Goal: Download file/media

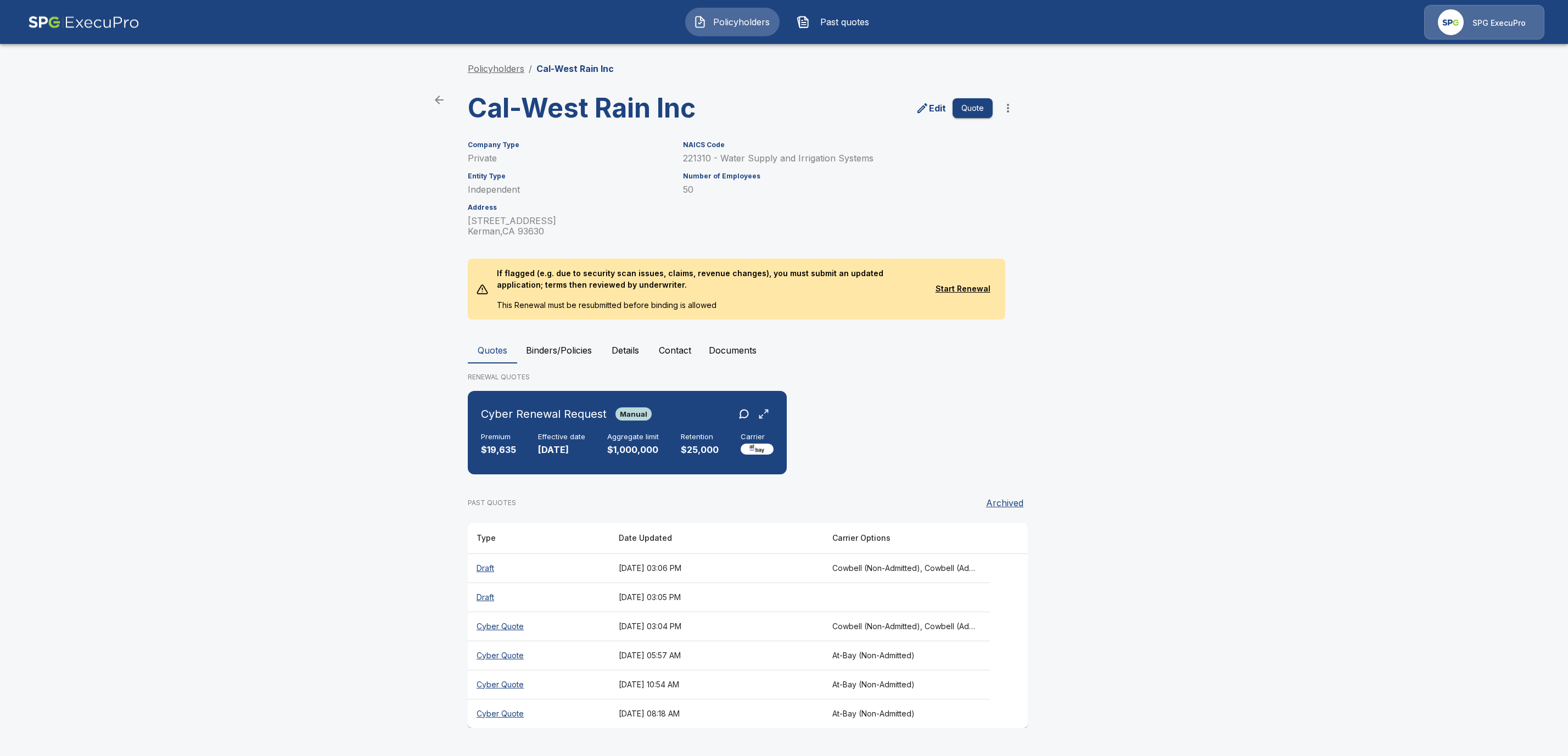
click at [493, 65] on link "Policyholders" at bounding box center [496, 69] width 57 height 11
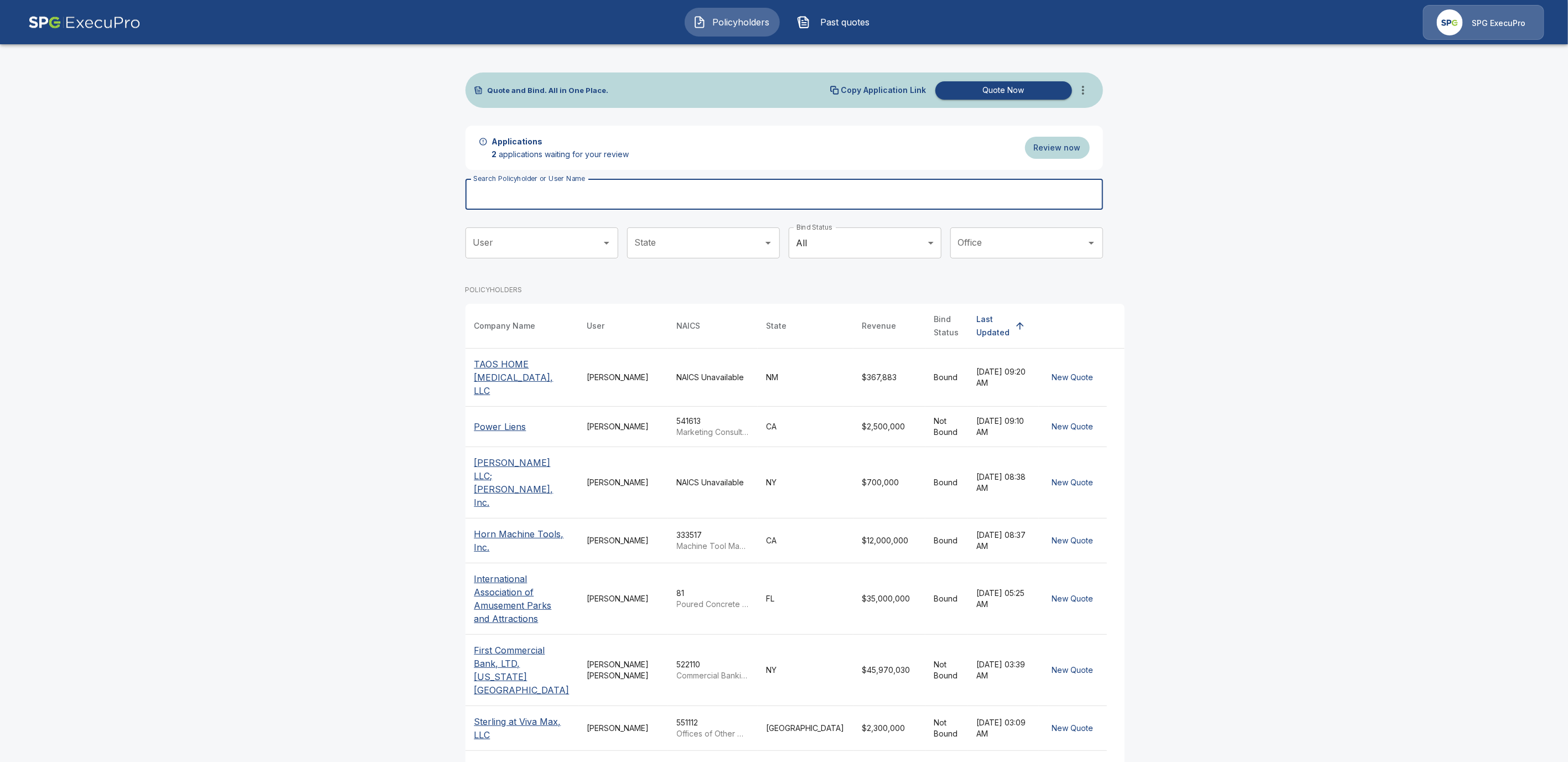
click at [555, 193] on input "Search Policyholder or User Name" at bounding box center [778, 194] width 625 height 31
paste input "**********"
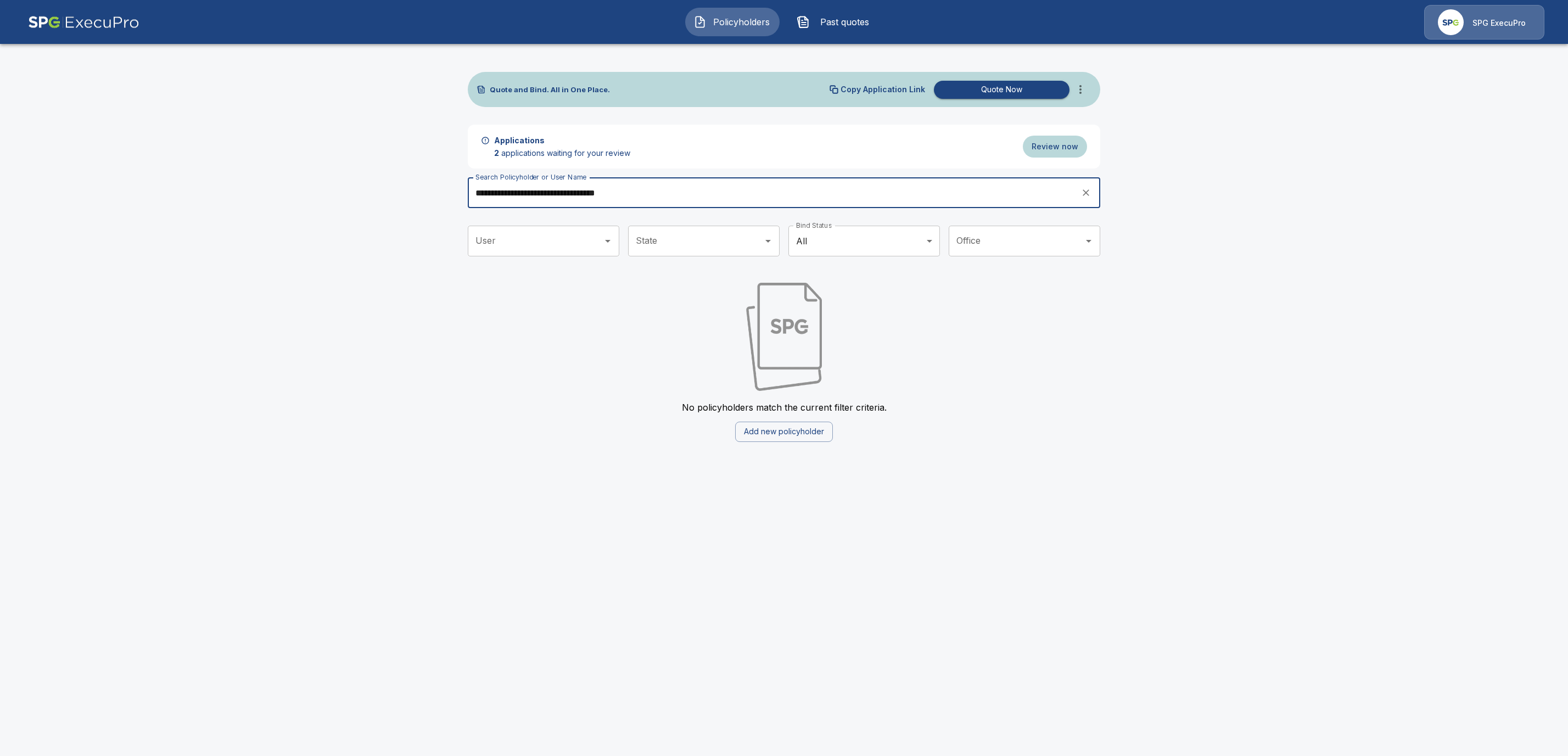
drag, startPoint x: 652, startPoint y: 195, endPoint x: 555, endPoint y: 191, distance: 97.1
click at [555, 191] on input "**********" at bounding box center [770, 192] width 606 height 30
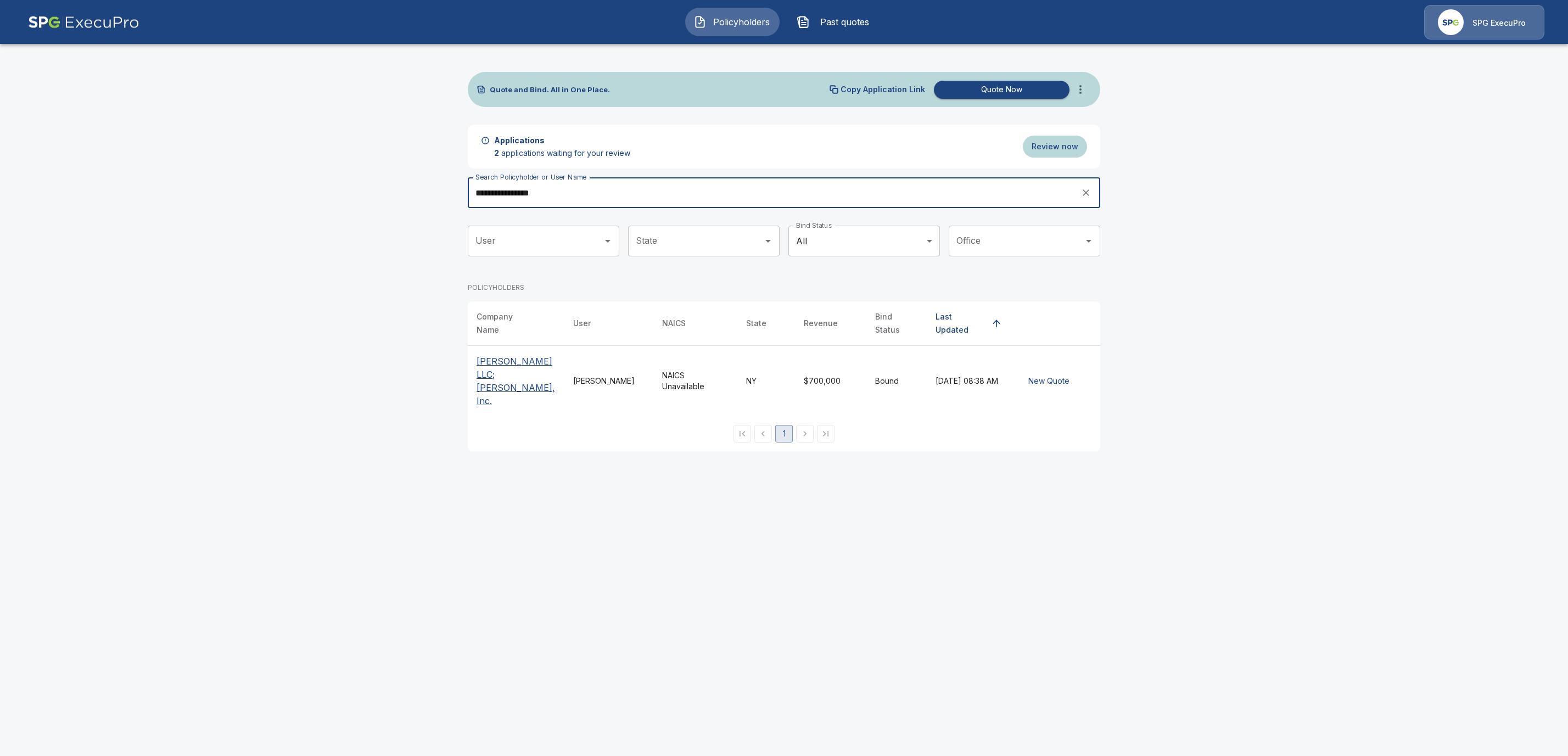
type input "**********"
click at [521, 366] on p "[PERSON_NAME] LLC; [PERSON_NAME], Inc." at bounding box center [516, 380] width 79 height 53
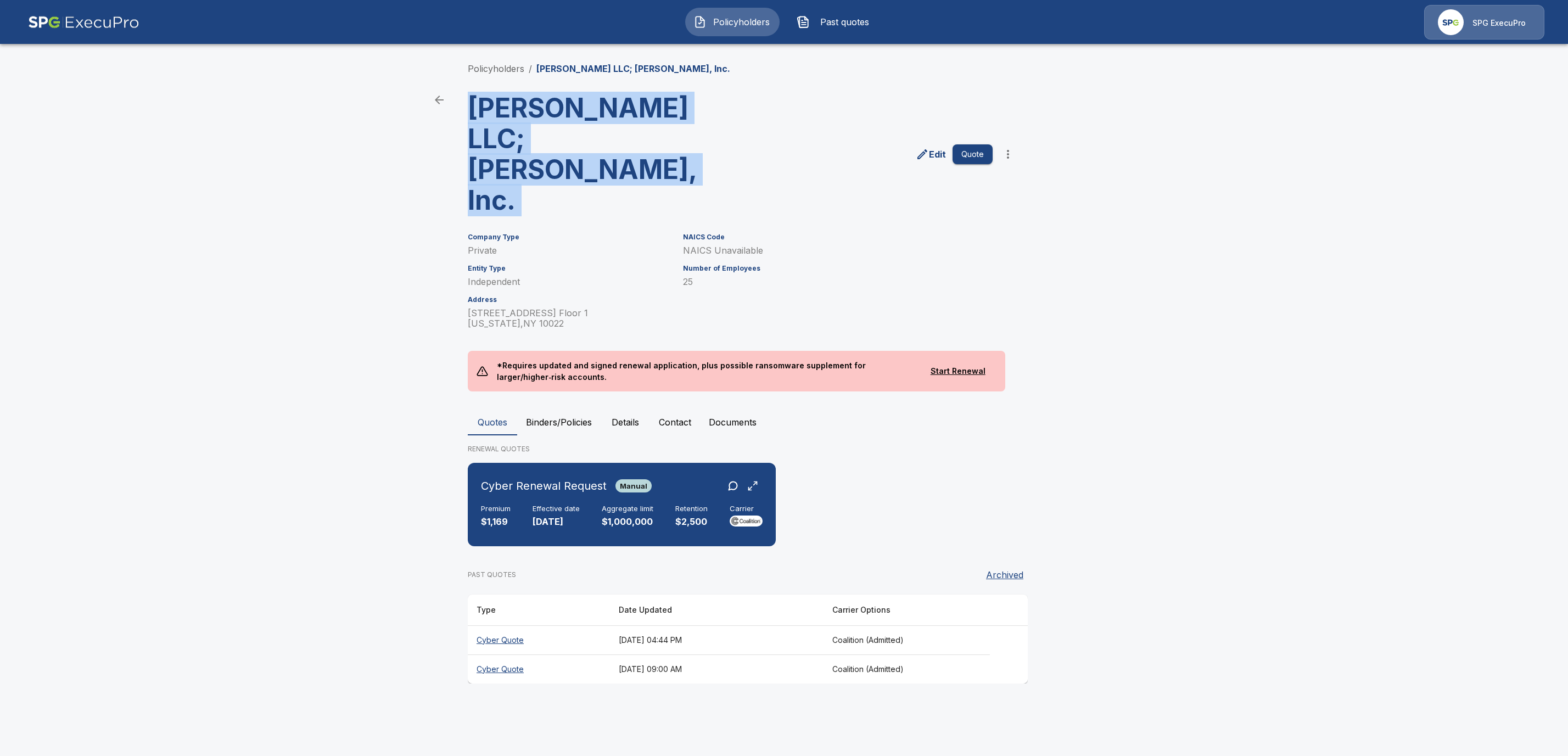
drag, startPoint x: 757, startPoint y: 146, endPoint x: 466, endPoint y: 111, distance: 293.1
click at [466, 111] on div "[PERSON_NAME] LLC; [PERSON_NAME], Inc. Edit Quote" at bounding box center [739, 150] width 560 height 132
copy div "[PERSON_NAME] LLC; [PERSON_NAME], Inc. Edit Quote"
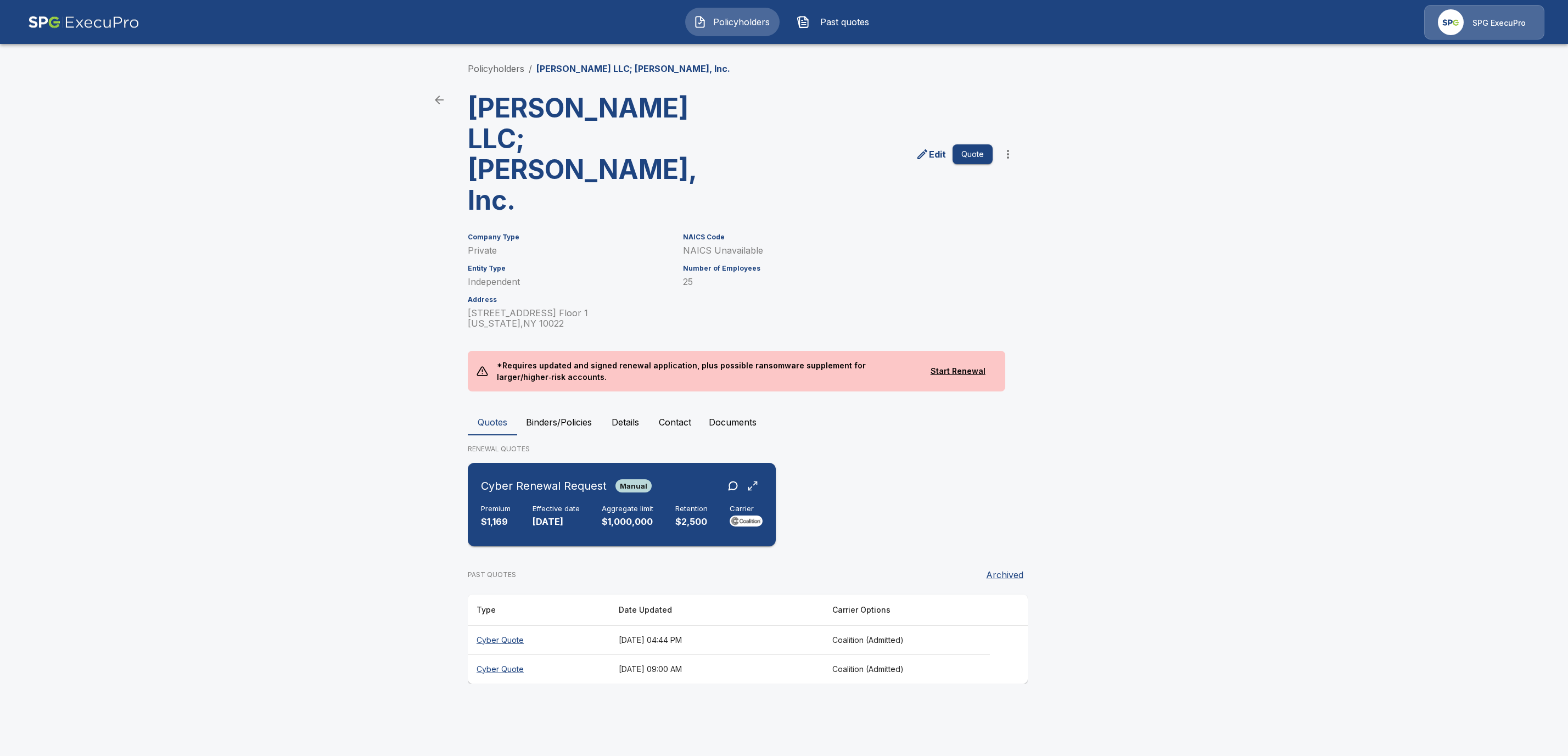
click at [561, 505] on h6 "Effective date" at bounding box center [556, 509] width 47 height 9
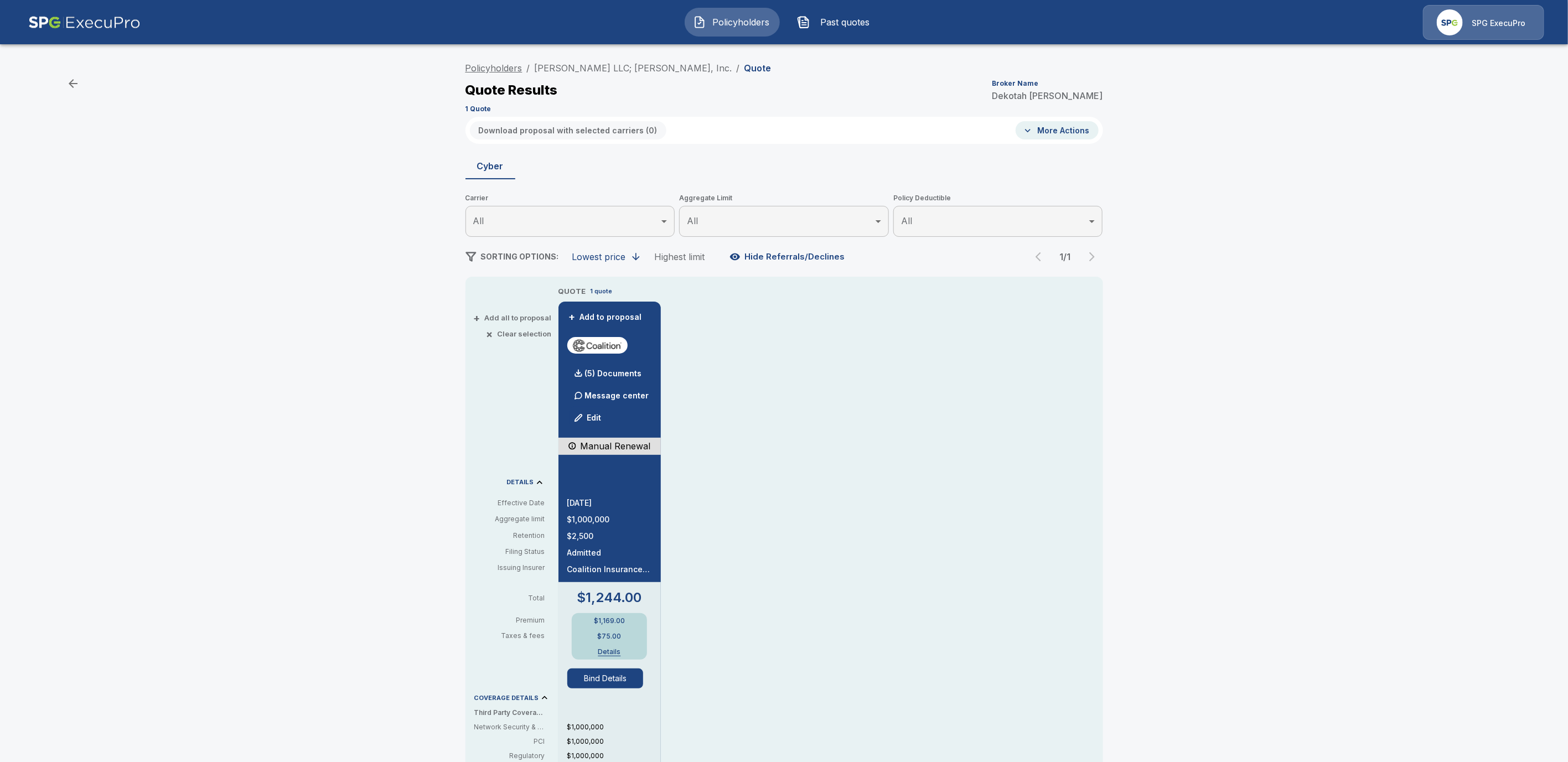
click at [488, 69] on link "Policyholders" at bounding box center [494, 68] width 57 height 11
click at [602, 60] on div "Policyholders / [PERSON_NAME] LLC; [PERSON_NAME], Inc. / Quote Quote Results Br…" at bounding box center [784, 86] width 637 height 60
click at [624, 70] on link "[PERSON_NAME] LLC; [PERSON_NAME], Inc." at bounding box center [633, 68] width 197 height 11
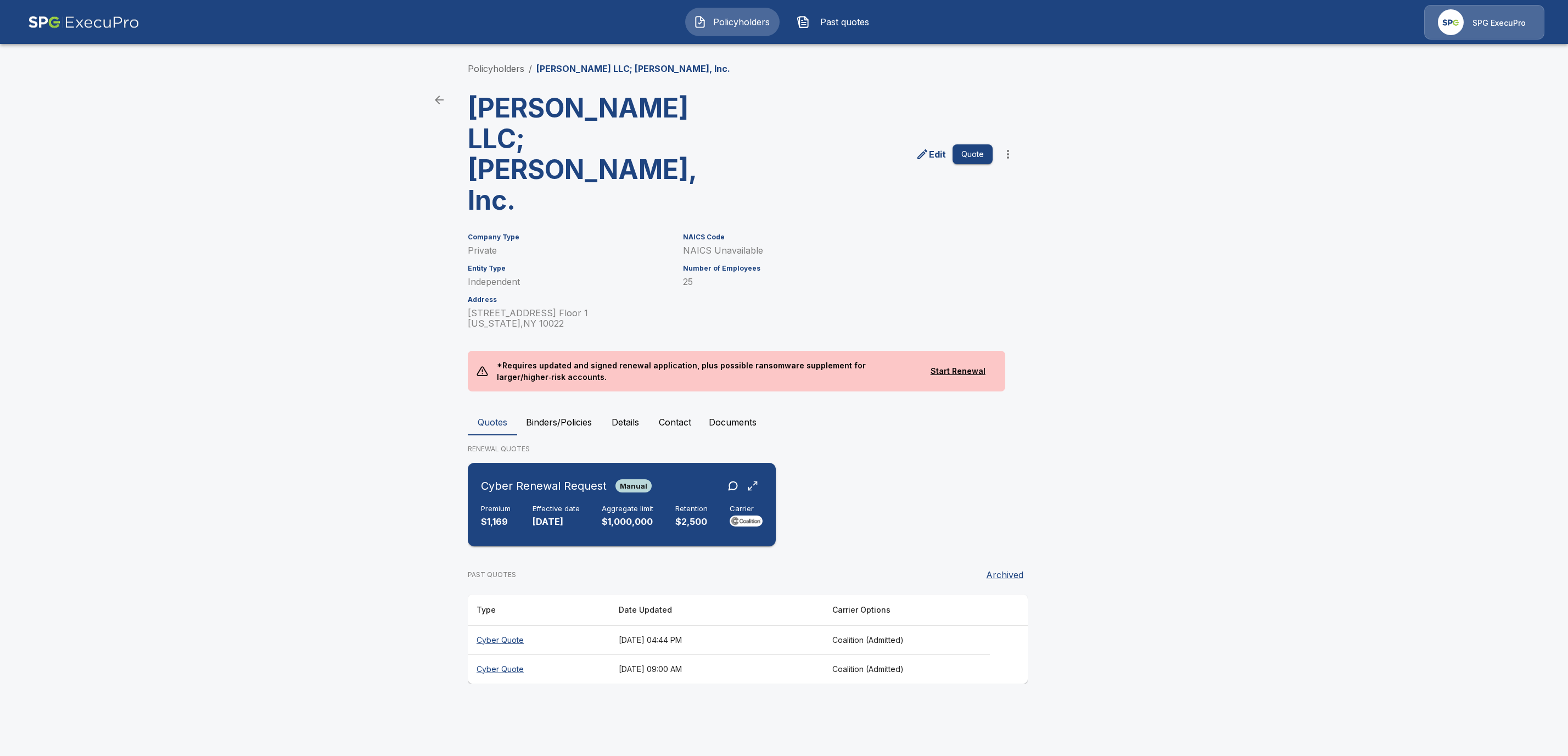
click at [586, 505] on div "Premium $1,169 Effective date 10/6/2025 Aggregate limit $1,000,000 Retention $2…" at bounding box center [622, 517] width 282 height 24
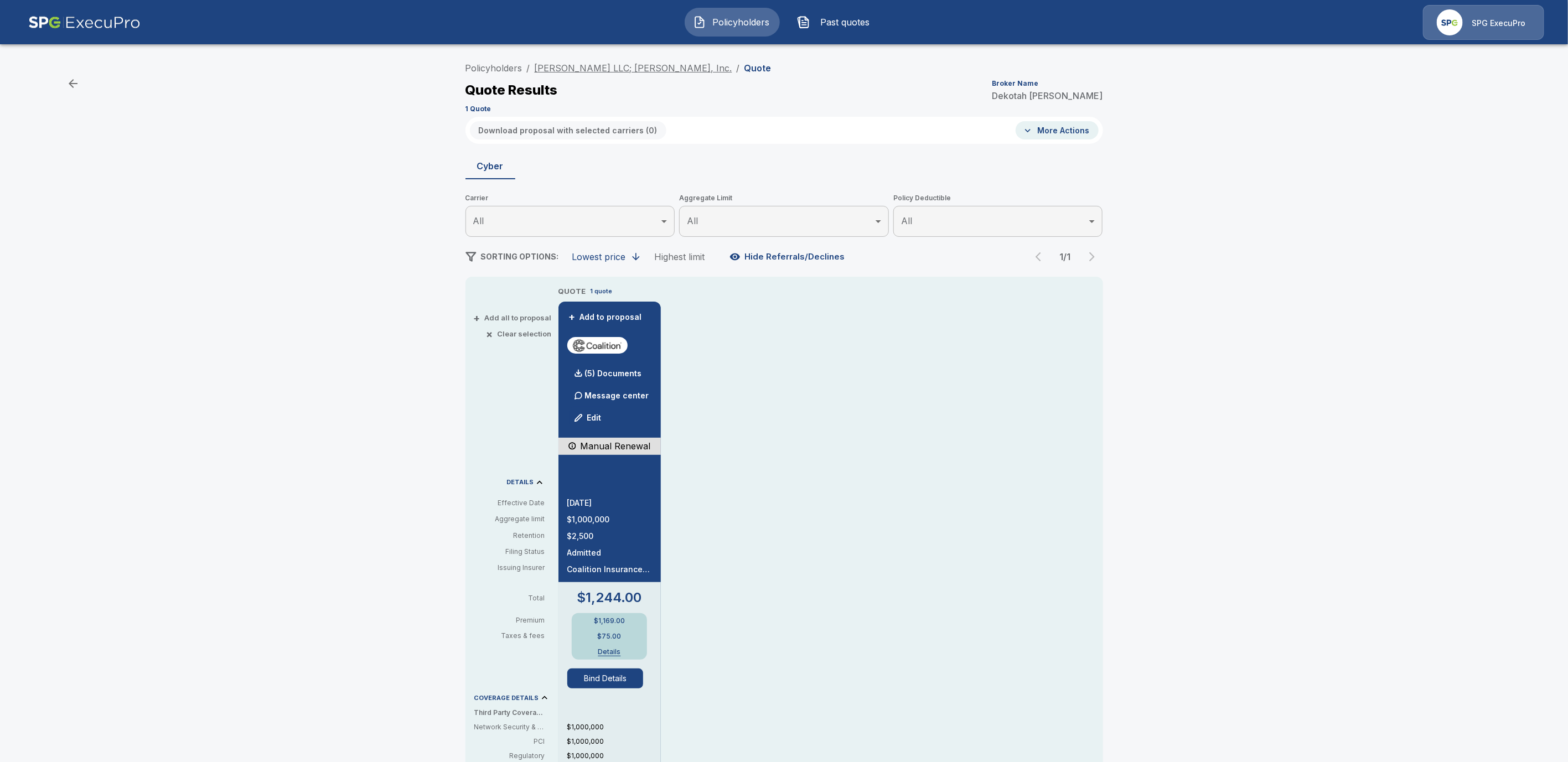
click at [639, 73] on link "[PERSON_NAME] LLC; [PERSON_NAME], Inc." at bounding box center [633, 68] width 197 height 11
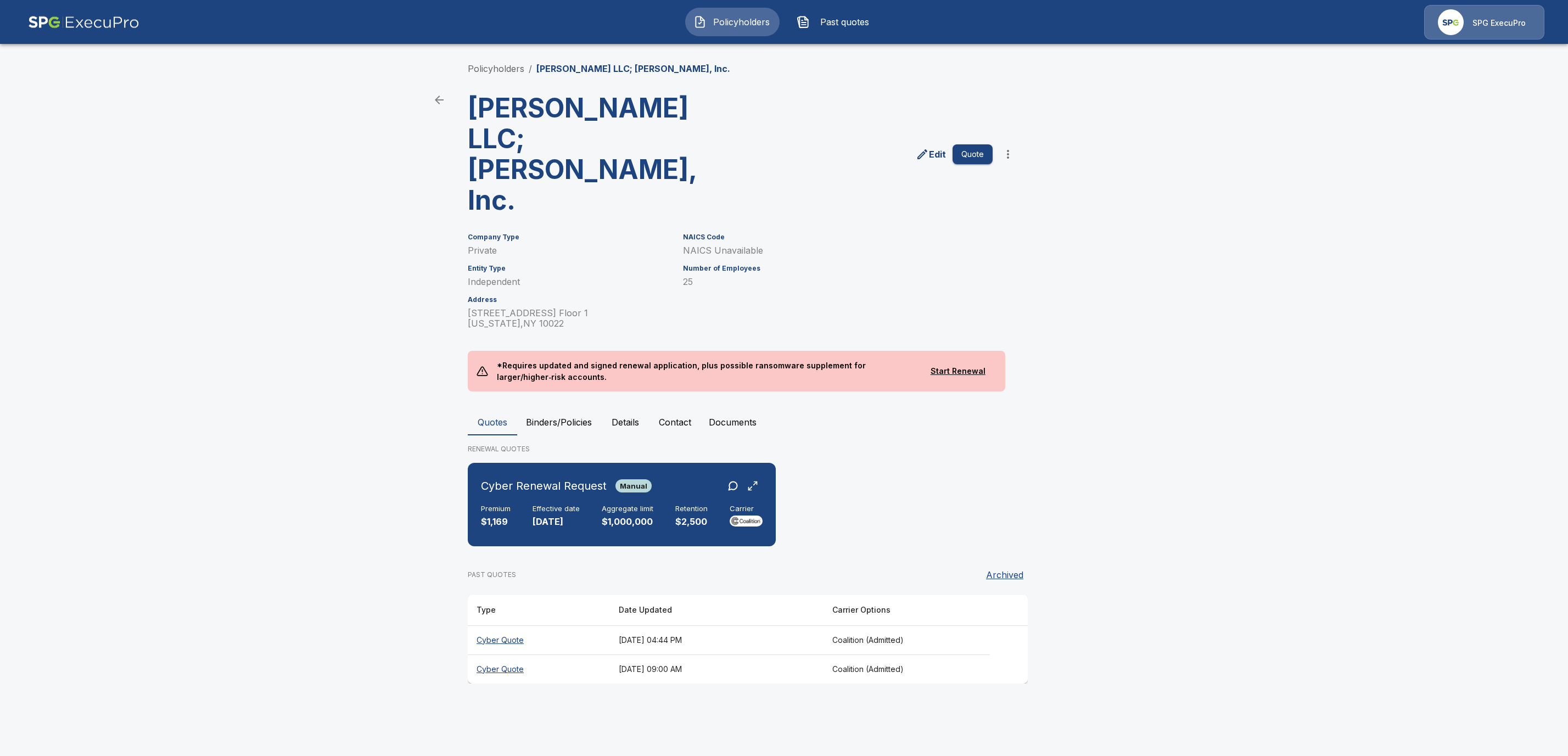
click at [540, 409] on button "Binders/Policies" at bounding box center [559, 422] width 83 height 26
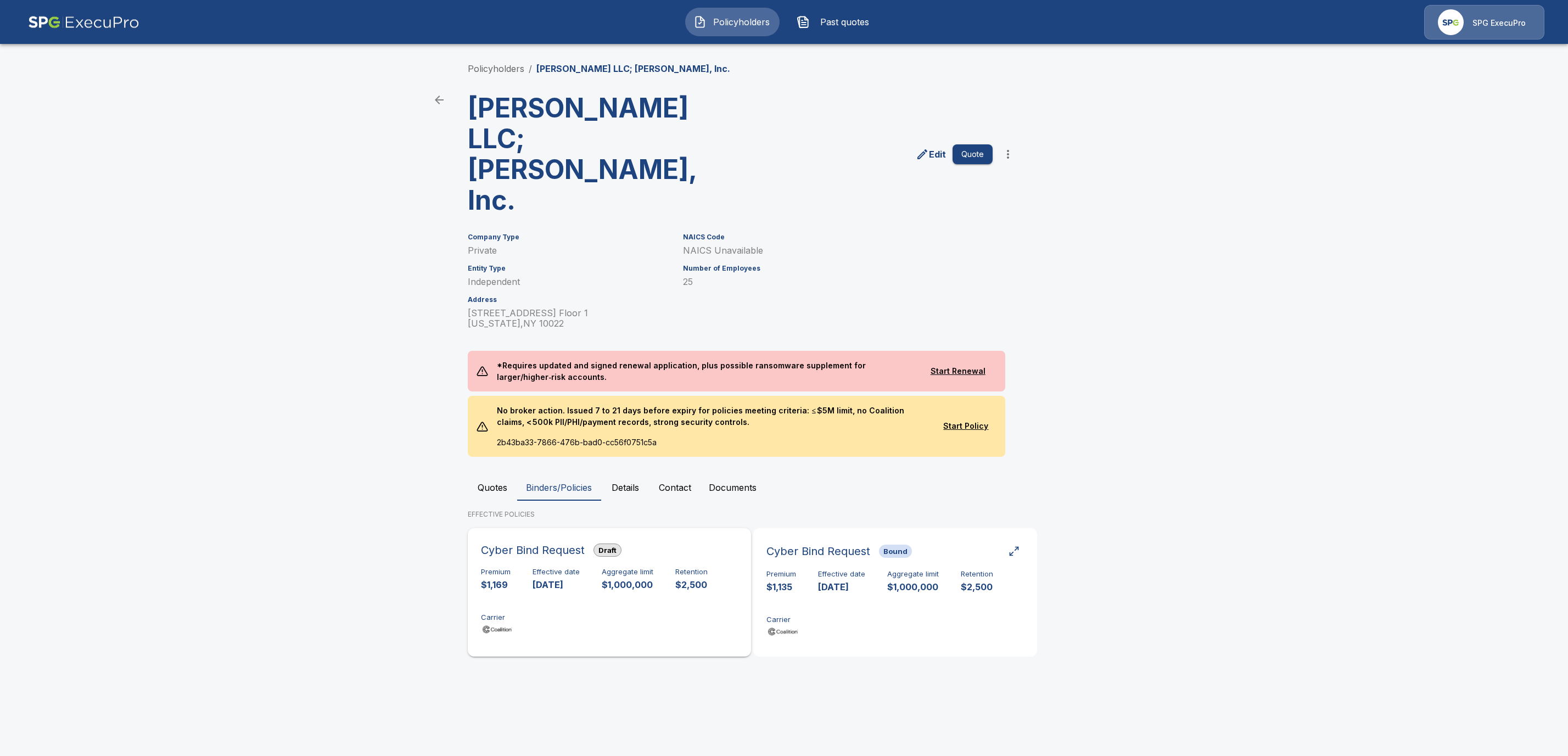
click at [617, 568] on div "Premium $1,169 Effective date 10/6/2025 Aggregate limit $1,000,000 Retention $2…" at bounding box center [609, 602] width 257 height 69
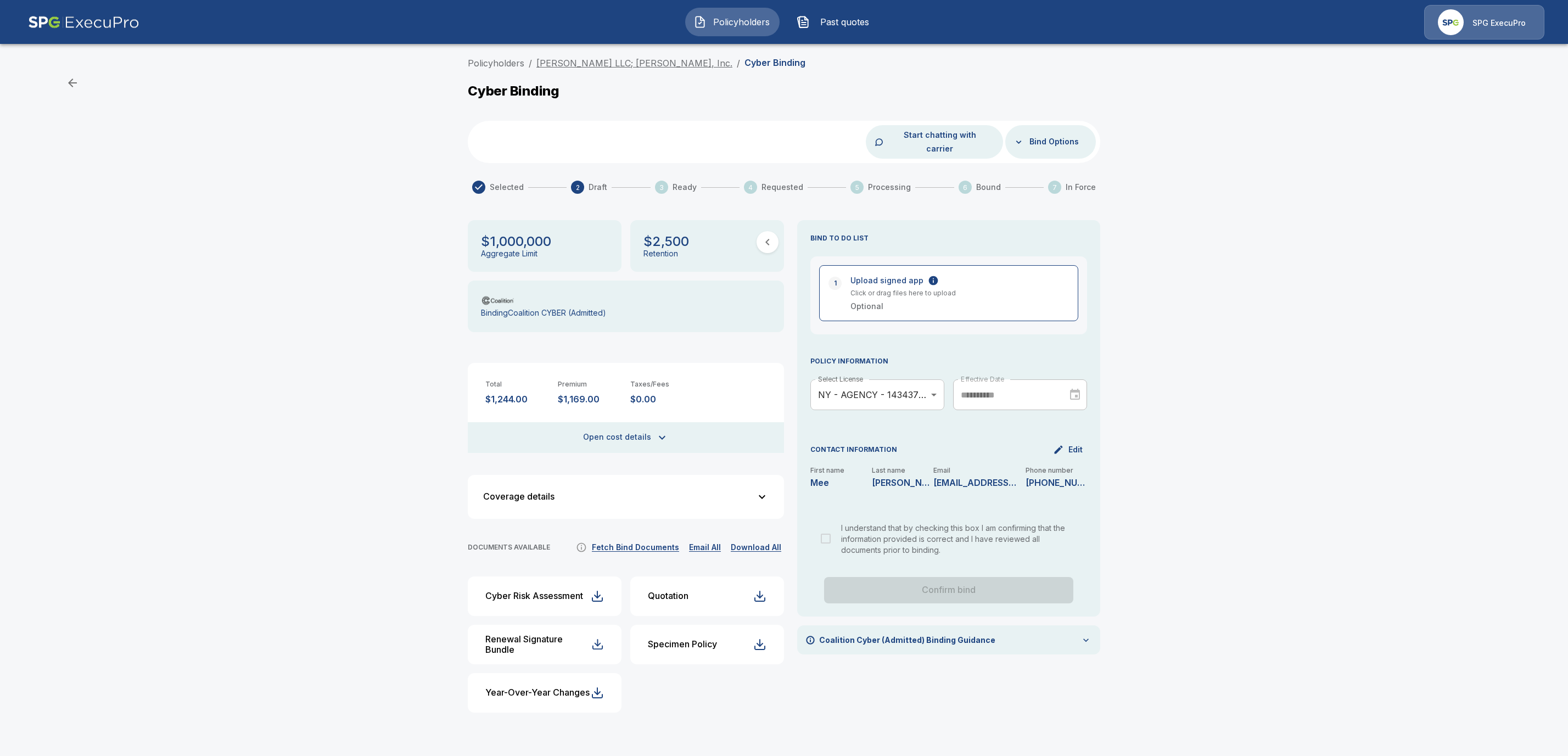
click at [565, 66] on link "[PERSON_NAME] LLC; [PERSON_NAME], Inc." at bounding box center [634, 63] width 196 height 11
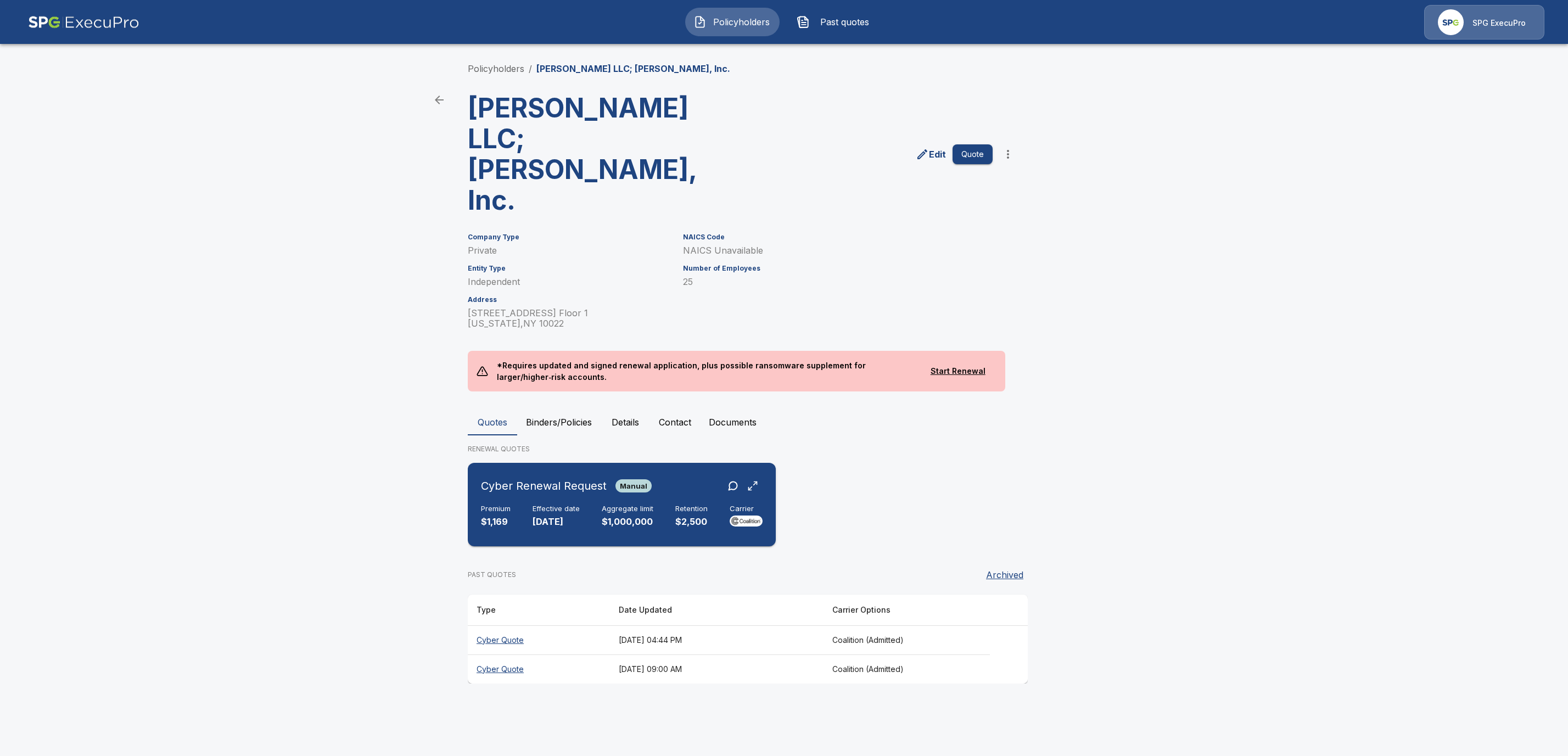
click at [515, 477] on h6 "Cyber Renewal Request" at bounding box center [544, 486] width 126 height 17
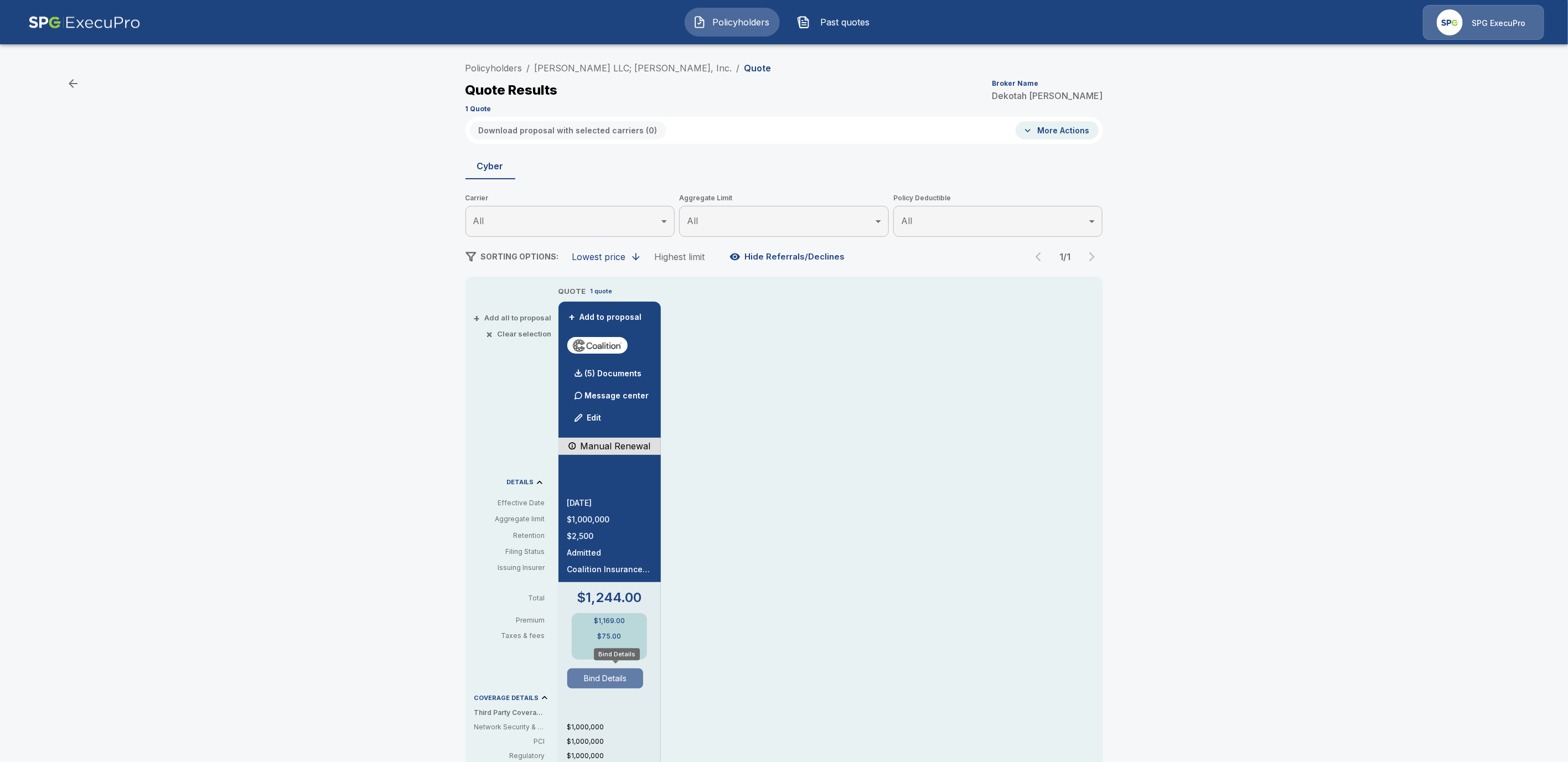
click at [603, 680] on button "Bind Details" at bounding box center [605, 679] width 76 height 20
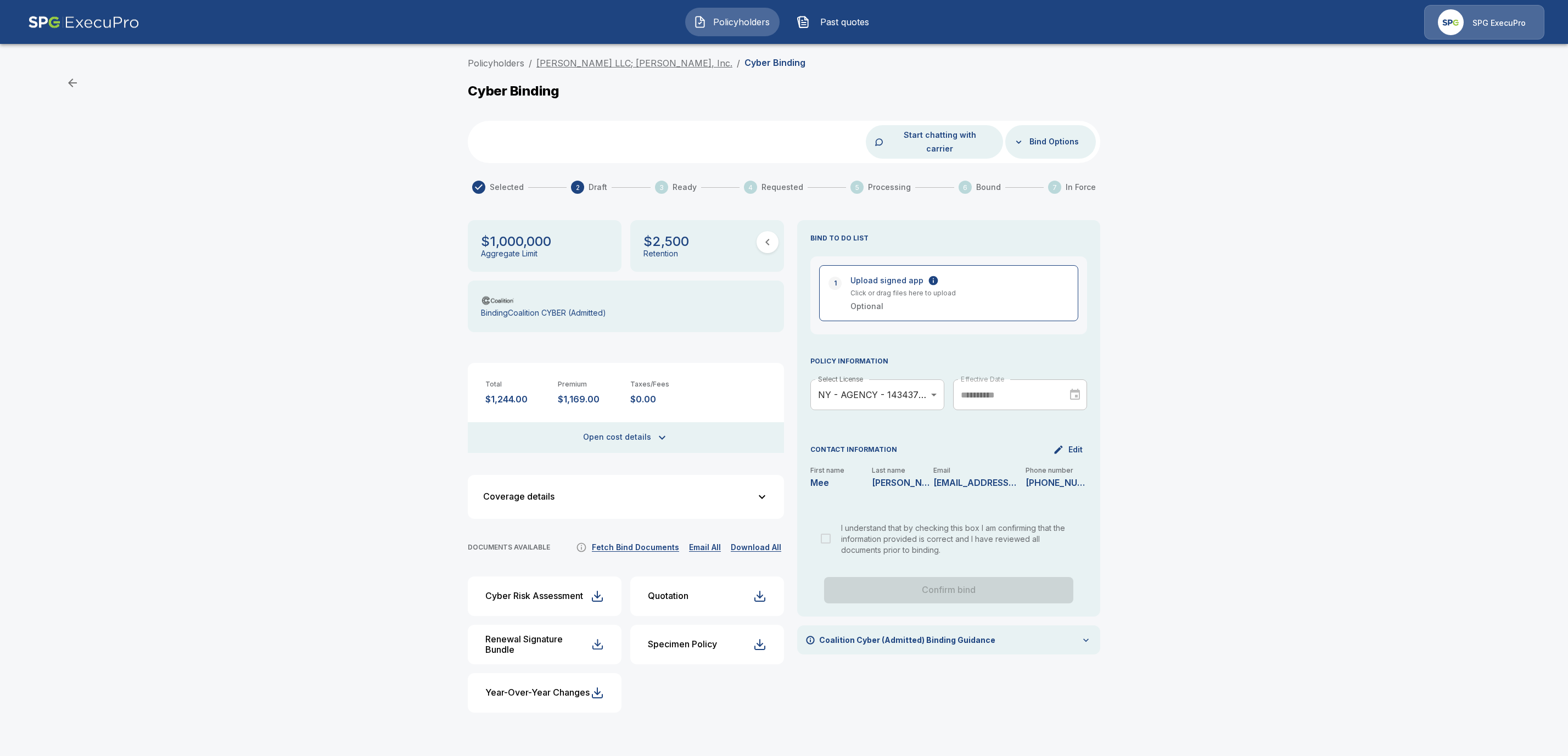
click at [650, 58] on link "[PERSON_NAME] LLC; [PERSON_NAME], Inc." at bounding box center [634, 63] width 196 height 11
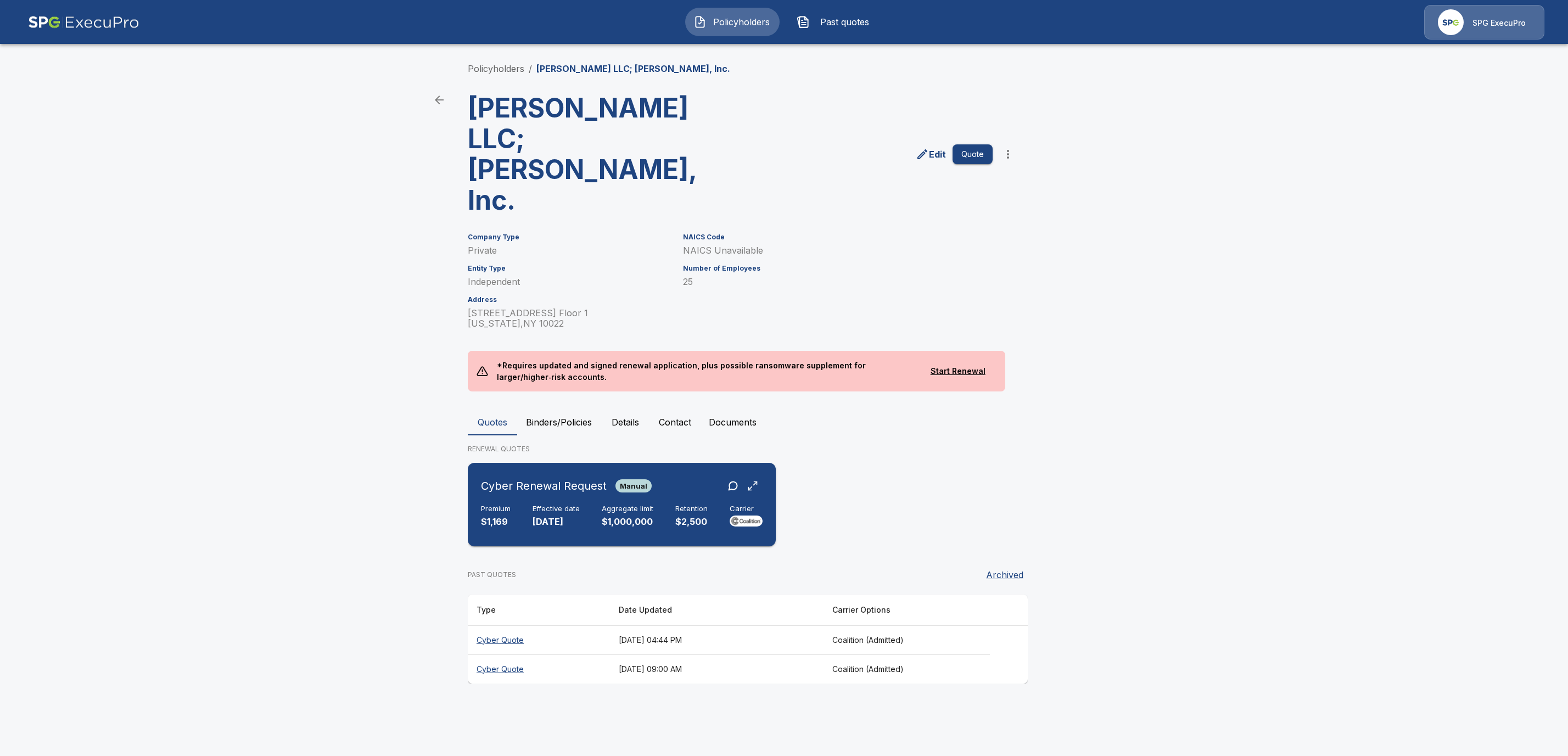
click at [545, 477] on h6 "Cyber Renewal Request" at bounding box center [544, 486] width 126 height 17
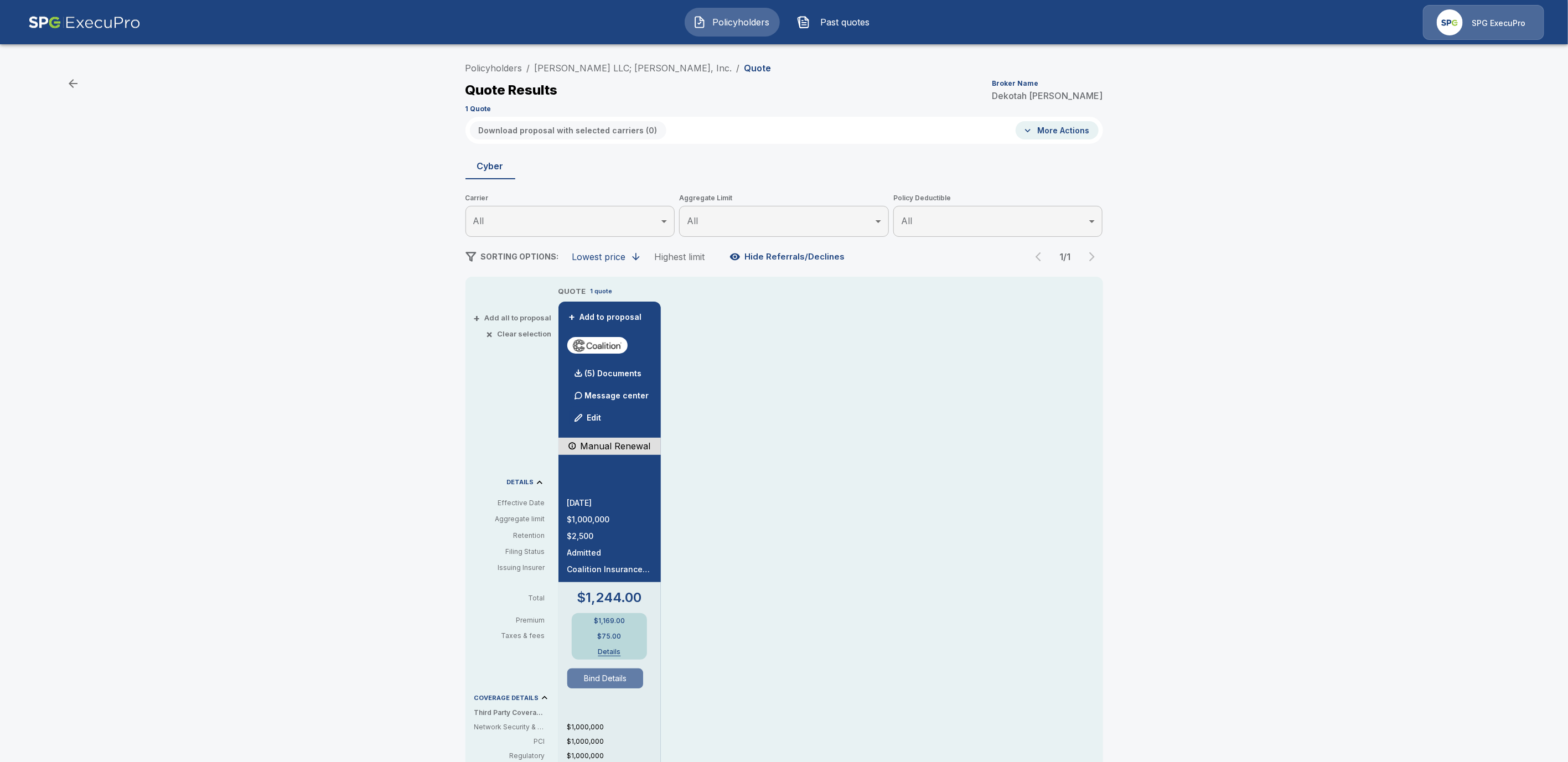
click at [583, 679] on button "Bind Details" at bounding box center [605, 679] width 76 height 20
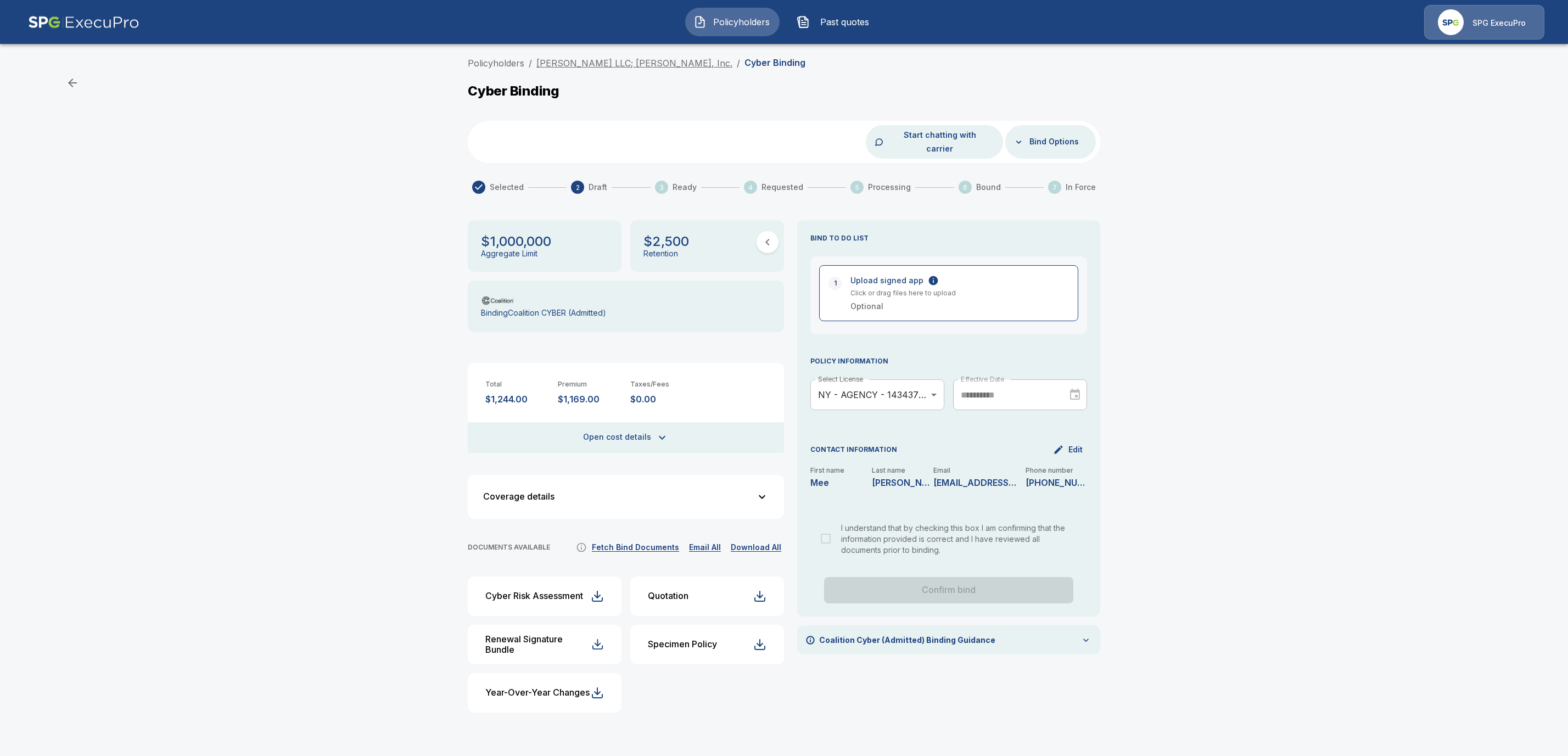
click at [576, 65] on link "[PERSON_NAME] LLC; [PERSON_NAME], Inc." at bounding box center [634, 63] width 196 height 11
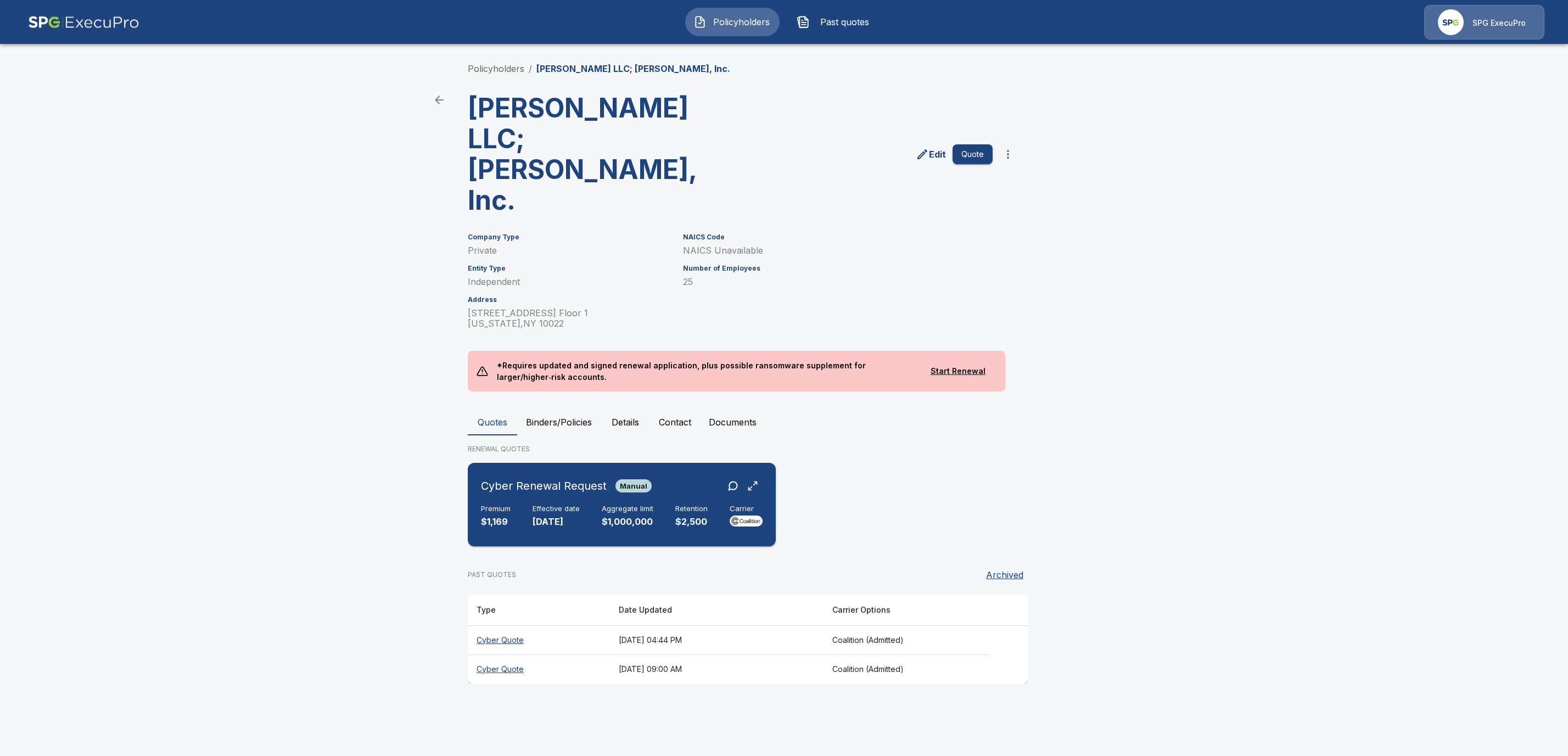
click at [544, 505] on div "Effective date [DATE]" at bounding box center [556, 517] width 47 height 24
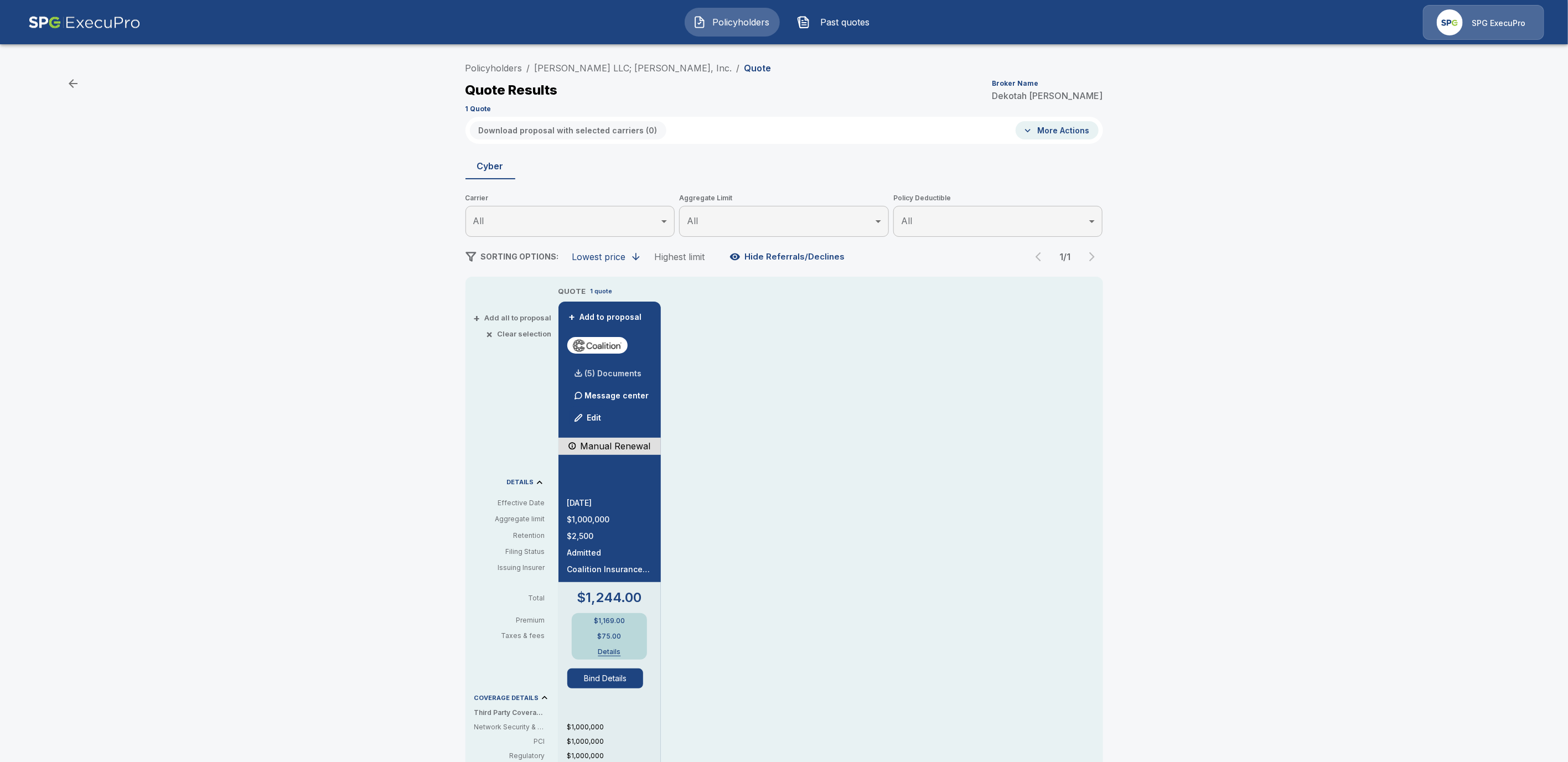
click at [620, 371] on p "(5) Documents" at bounding box center [613, 373] width 57 height 8
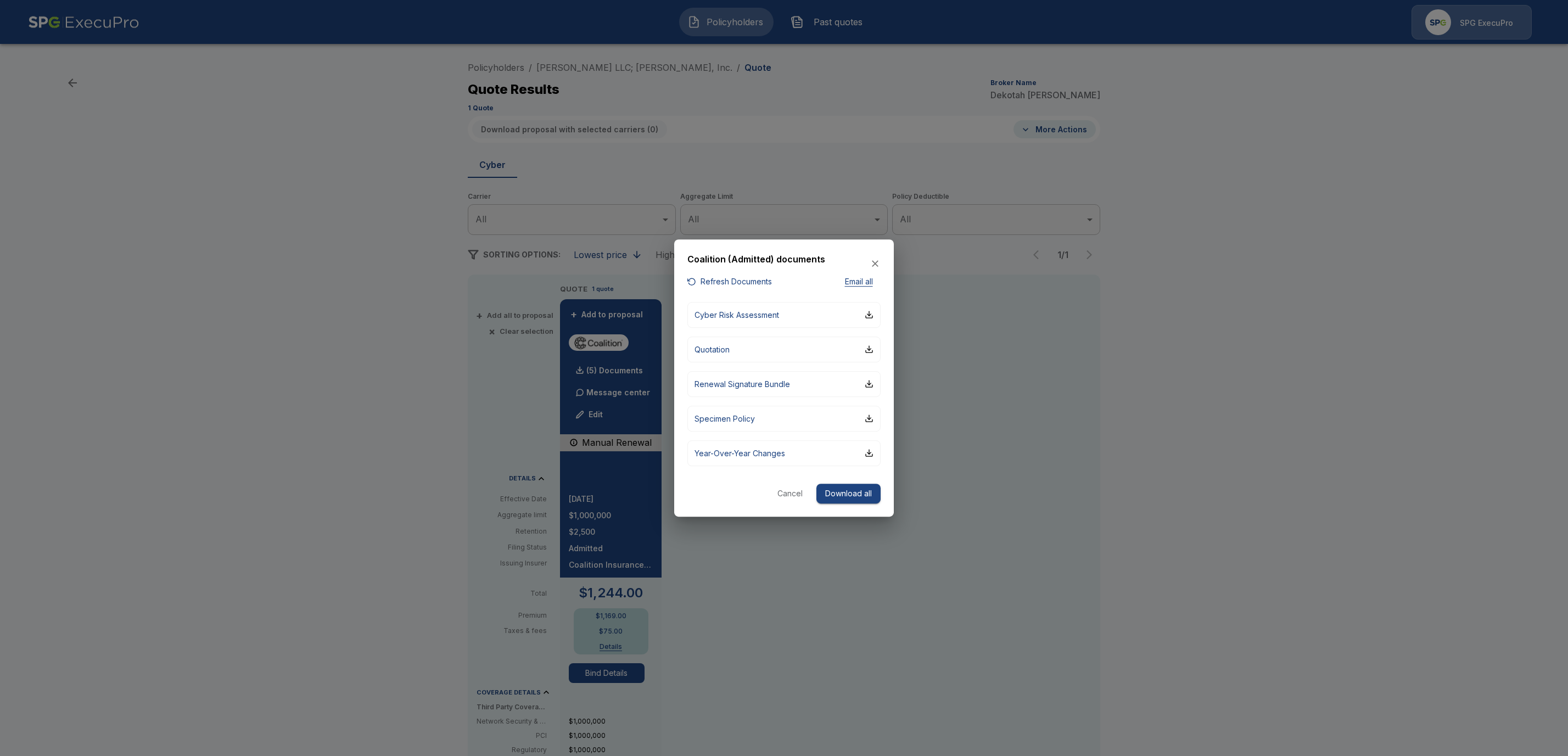
click at [717, 279] on button "Refresh Documents" at bounding box center [730, 282] width 85 height 14
click at [860, 492] on button "Download all" at bounding box center [848, 494] width 64 height 21
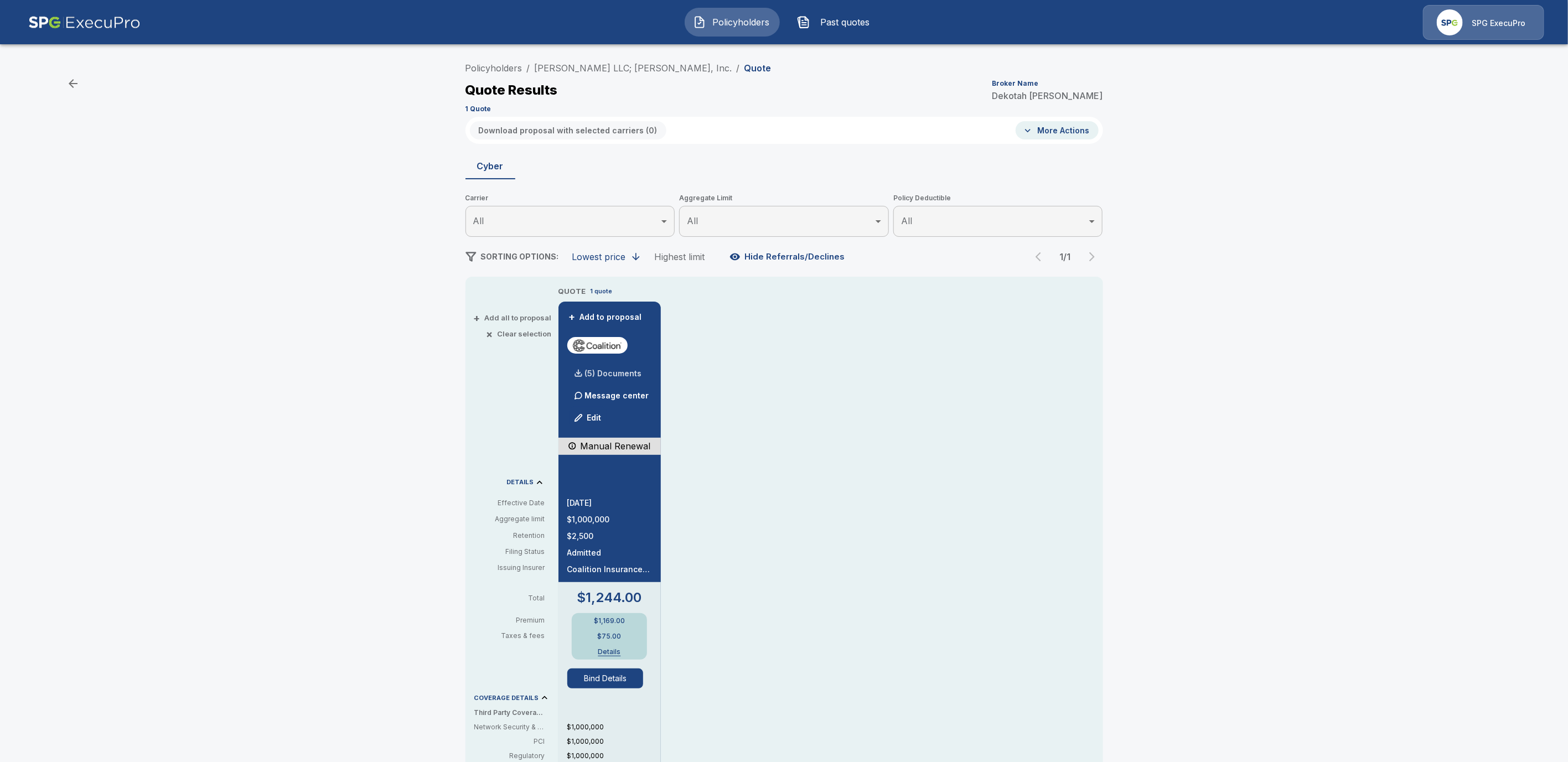
click at [636, 375] on p "(5) Documents" at bounding box center [613, 373] width 57 height 8
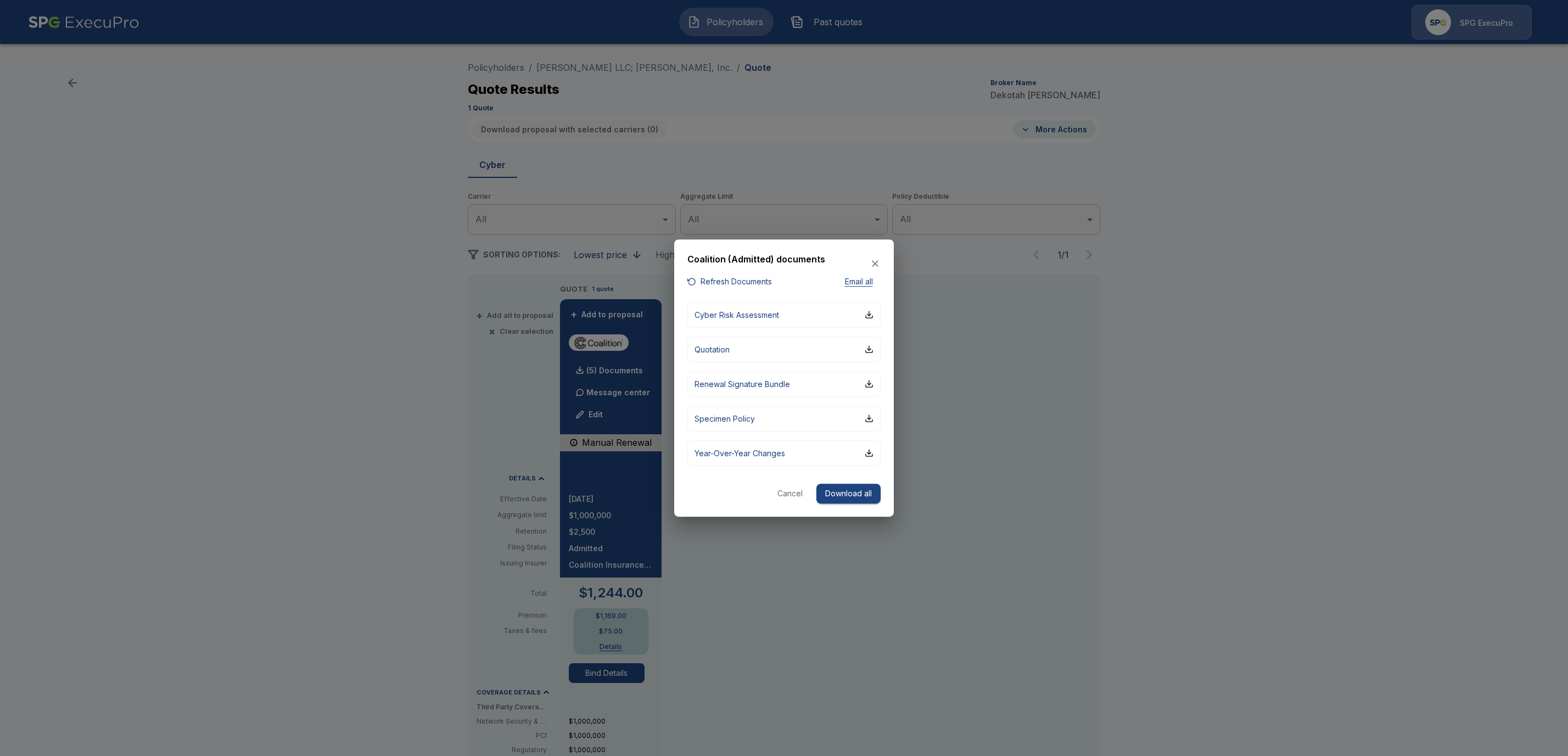
drag, startPoint x: 866, startPoint y: 496, endPoint x: 879, endPoint y: 511, distance: 19.8
click at [866, 496] on button "Download all" at bounding box center [848, 494] width 64 height 21
